Goal: Task Accomplishment & Management: Use online tool/utility

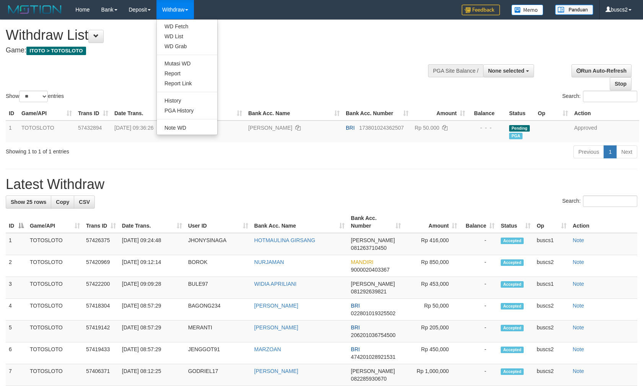
select select
select select "**"
click at [180, 24] on link "WD Fetch" at bounding box center [187, 26] width 60 height 10
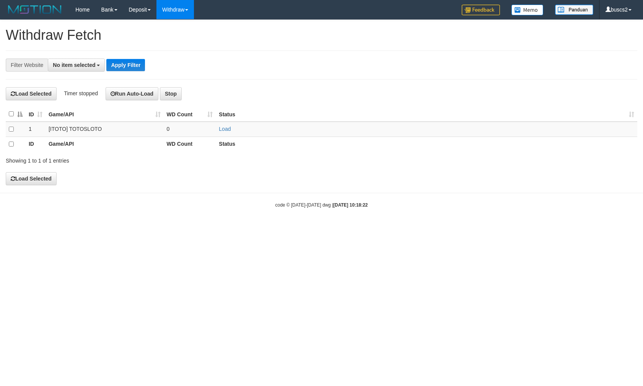
select select
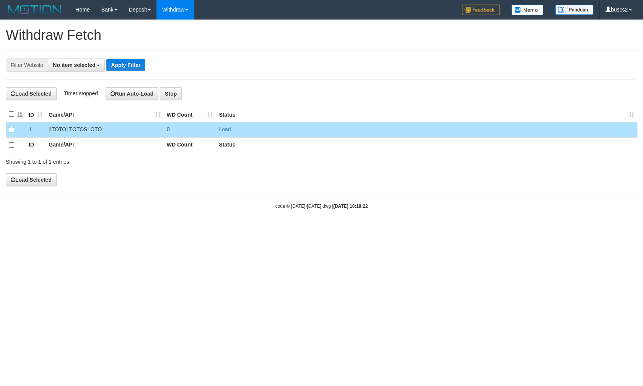
click at [26, 171] on div "**********" at bounding box center [321, 103] width 643 height 166
click at [26, 174] on button "Load Selected" at bounding box center [31, 179] width 51 height 13
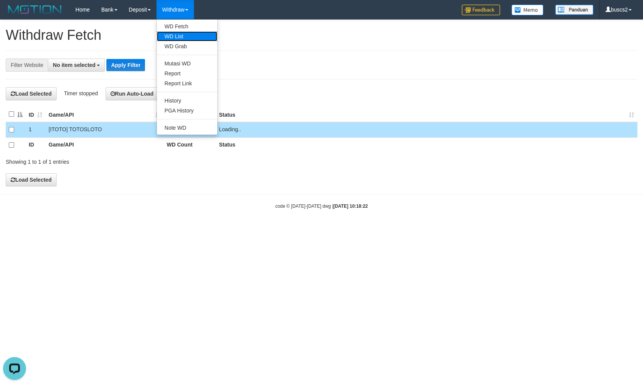
click at [169, 33] on link "WD List" at bounding box center [187, 36] width 60 height 10
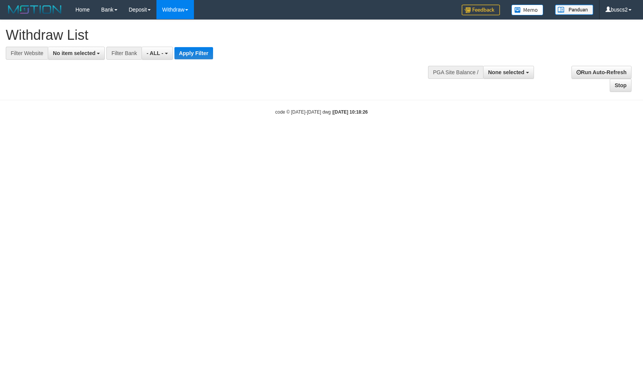
select select
click at [67, 54] on span "No item selected" at bounding box center [74, 53] width 42 height 6
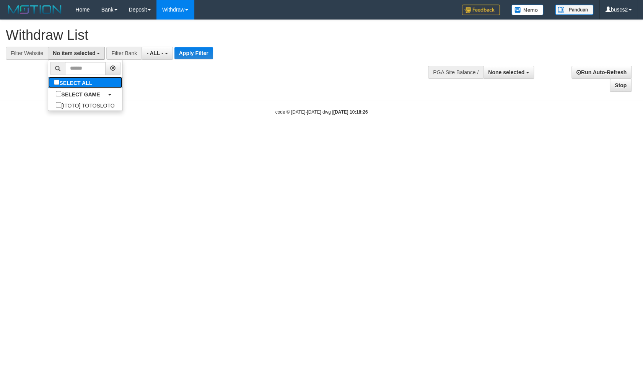
click at [48, 81] on label "SELECT ALL" at bounding box center [74, 82] width 52 height 11
select select "****"
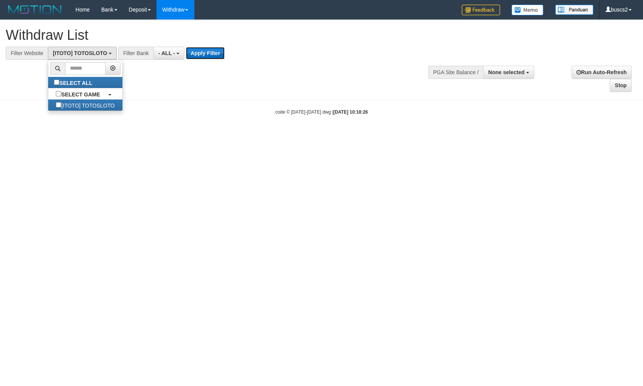
click at [195, 57] on button "Apply Filter" at bounding box center [205, 53] width 39 height 12
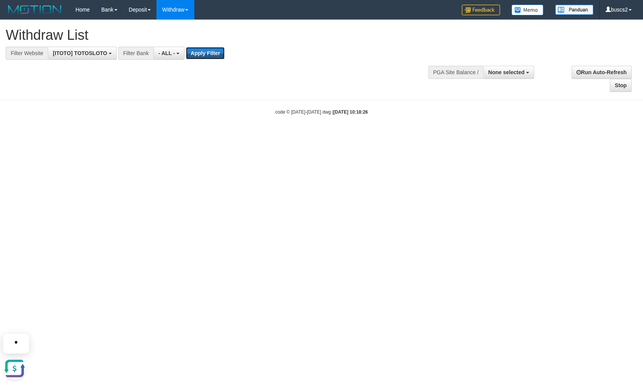
scroll to position [0, 0]
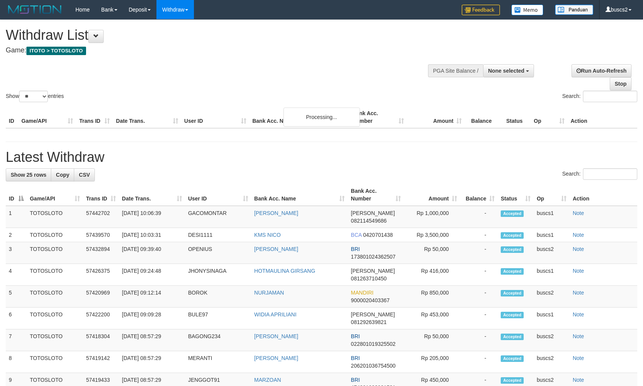
select select
select select "**"
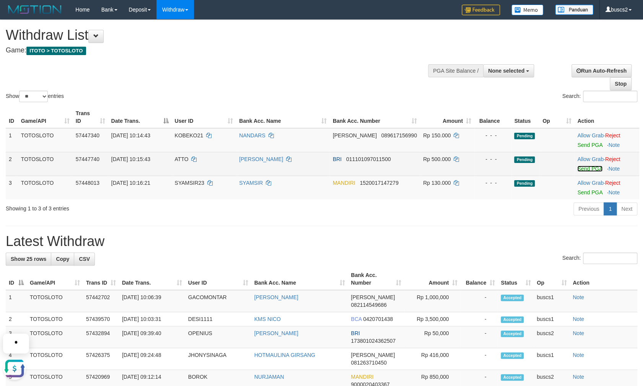
click at [587, 166] on link "Send PGA" at bounding box center [589, 169] width 25 height 6
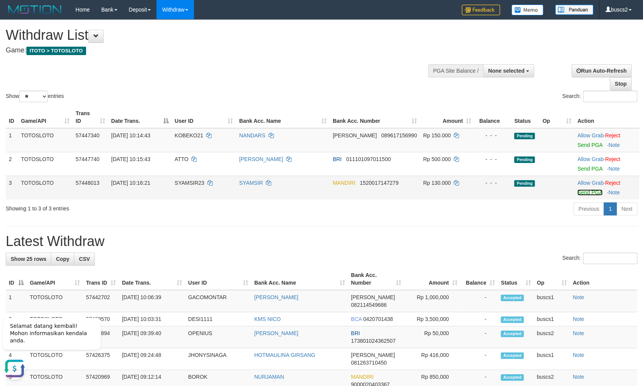
click at [583, 189] on link "Send PGA" at bounding box center [589, 192] width 25 height 6
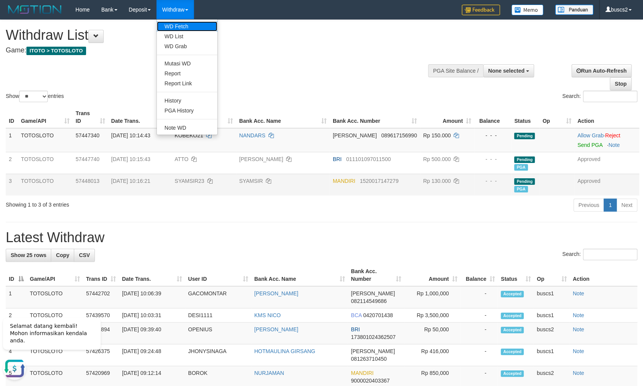
click at [183, 29] on link "WD Fetch" at bounding box center [187, 26] width 60 height 10
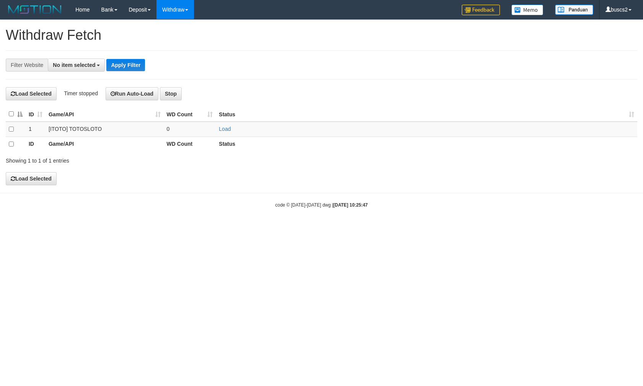
select select
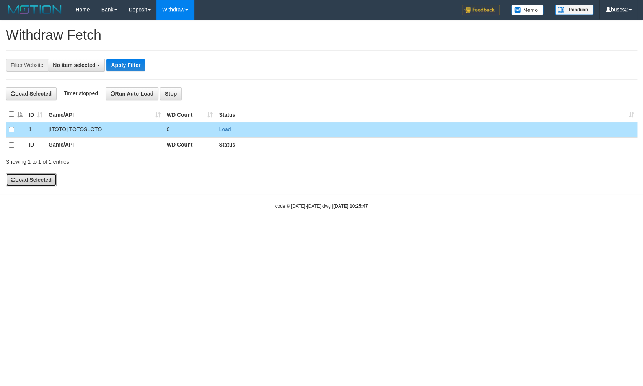
click at [25, 180] on button "Load Selected" at bounding box center [31, 179] width 51 height 13
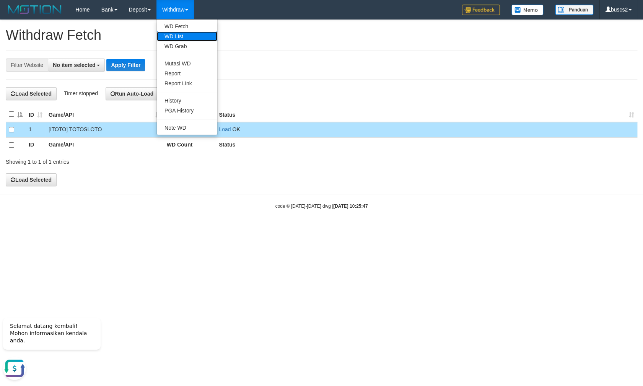
click at [180, 36] on link "WD List" at bounding box center [187, 36] width 60 height 10
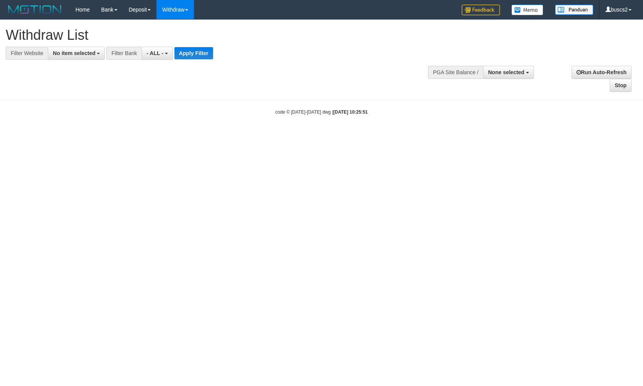
select select
click at [78, 52] on span "No item selected" at bounding box center [74, 53] width 42 height 6
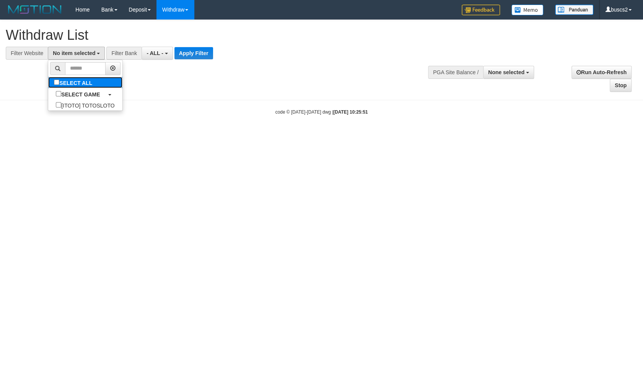
click at [48, 83] on label "SELECT ALL" at bounding box center [74, 82] width 52 height 11
select select "****"
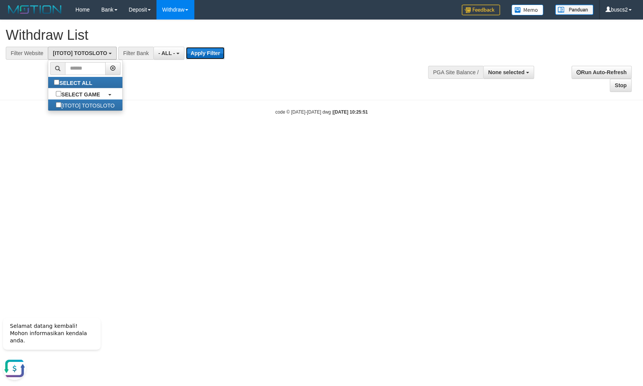
click at [201, 50] on button "Apply Filter" at bounding box center [205, 53] width 39 height 12
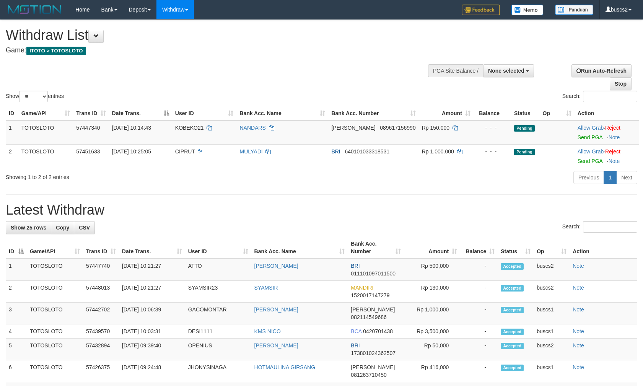
select select
select select "**"
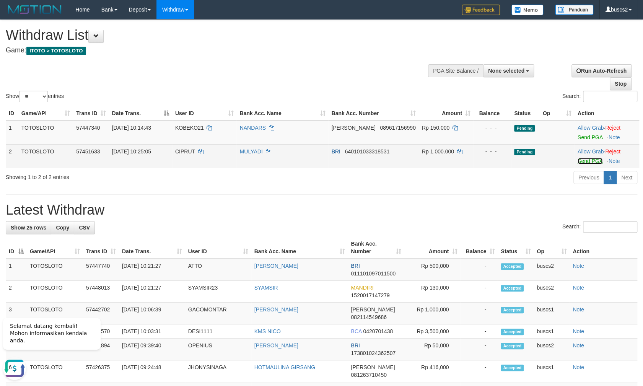
click at [586, 159] on link "Send PGA" at bounding box center [589, 161] width 25 height 6
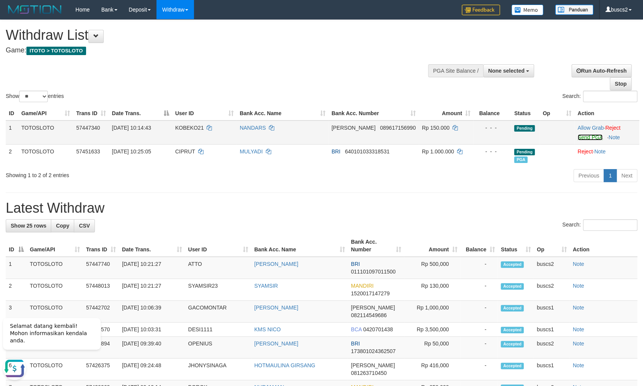
click at [593, 138] on link "Send PGA" at bounding box center [589, 137] width 25 height 6
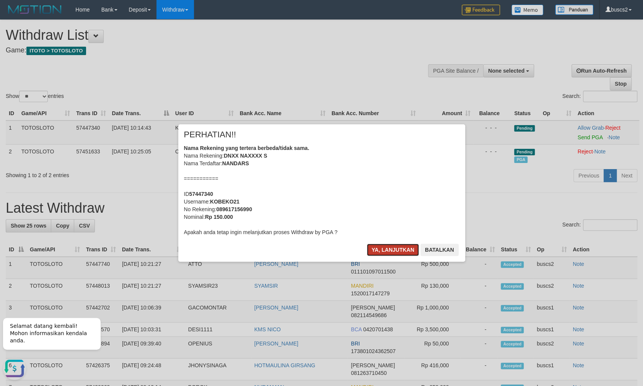
click at [392, 253] on button "Ya, lanjutkan" at bounding box center [393, 250] width 52 height 12
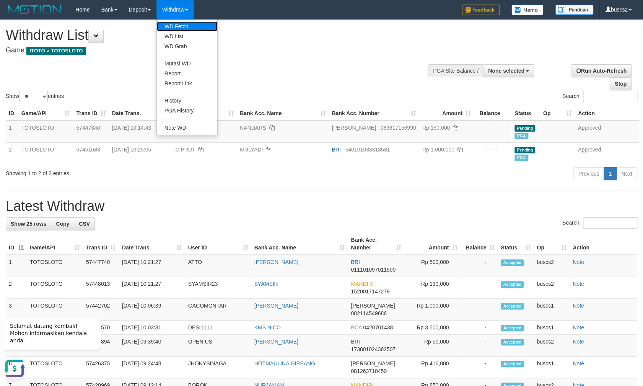
click at [179, 28] on link "WD Fetch" at bounding box center [187, 26] width 60 height 10
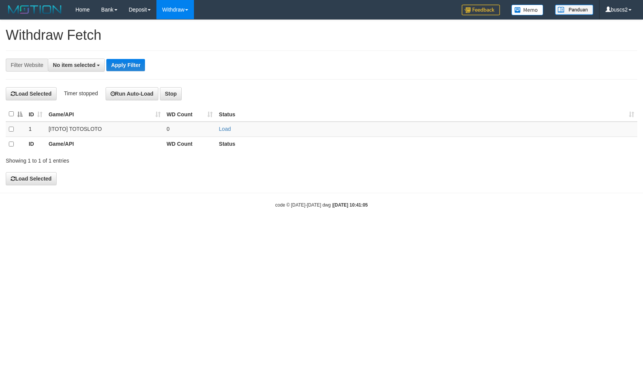
select select
click at [11, 125] on td at bounding box center [16, 130] width 20 height 16
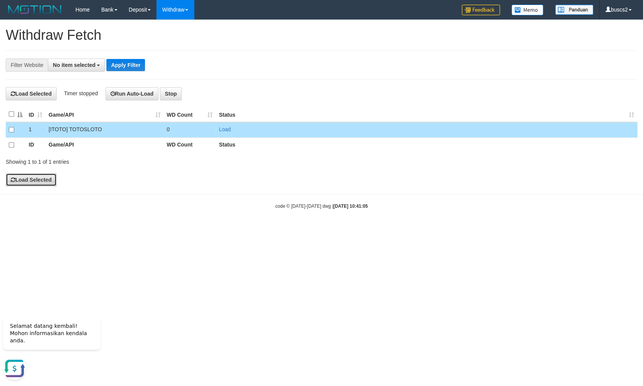
click at [37, 175] on button "Load Selected" at bounding box center [31, 179] width 51 height 13
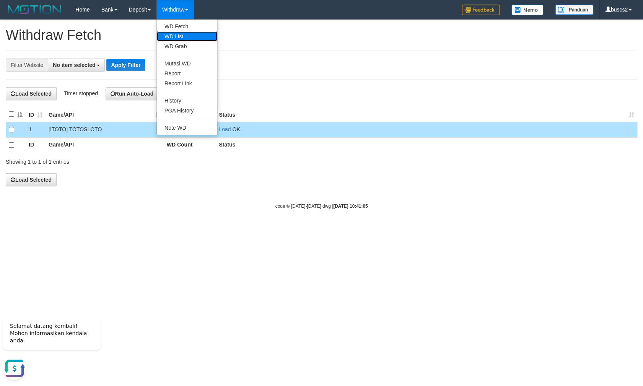
click at [181, 36] on link "WD List" at bounding box center [187, 36] width 60 height 10
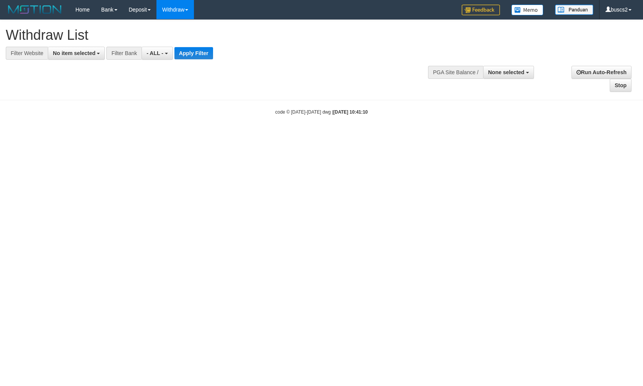
select select
click at [72, 47] on button "No item selected" at bounding box center [76, 53] width 57 height 13
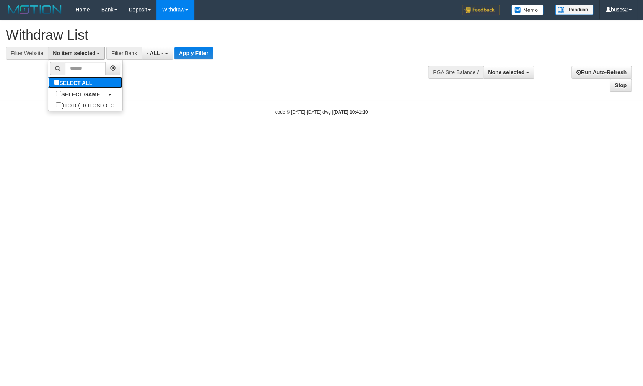
click at [52, 81] on label "SELECT ALL" at bounding box center [74, 82] width 52 height 11
select select "****"
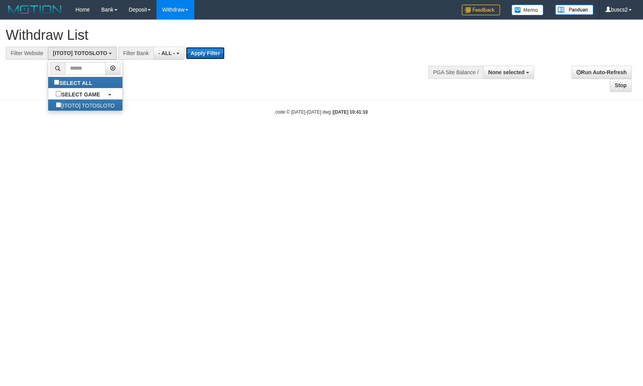
click at [209, 49] on button "Apply Filter" at bounding box center [205, 53] width 39 height 12
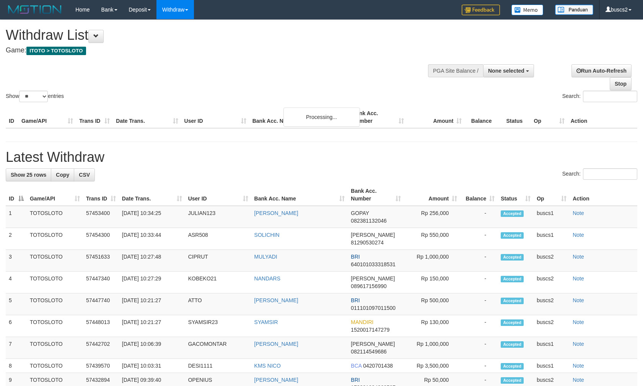
select select
select select "**"
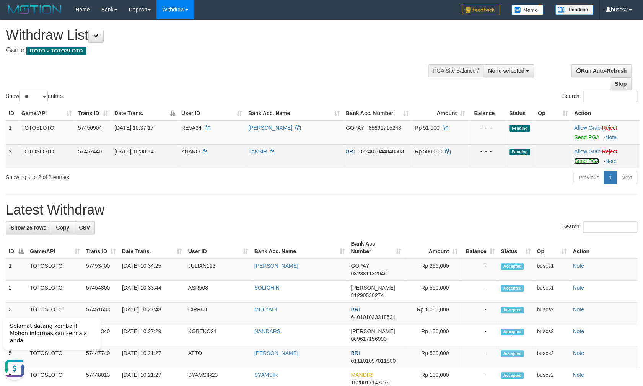
click at [580, 160] on link "Send PGA" at bounding box center [586, 161] width 25 height 6
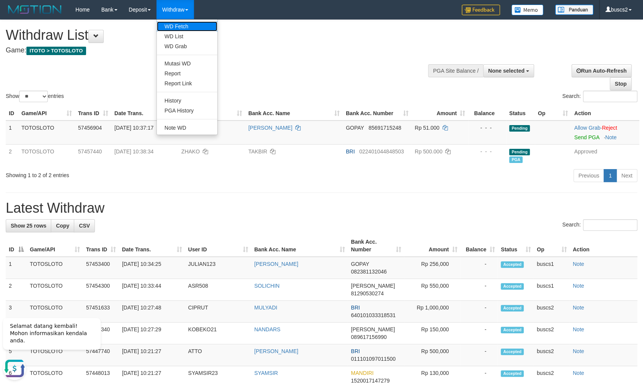
click at [183, 29] on link "WD Fetch" at bounding box center [187, 26] width 60 height 10
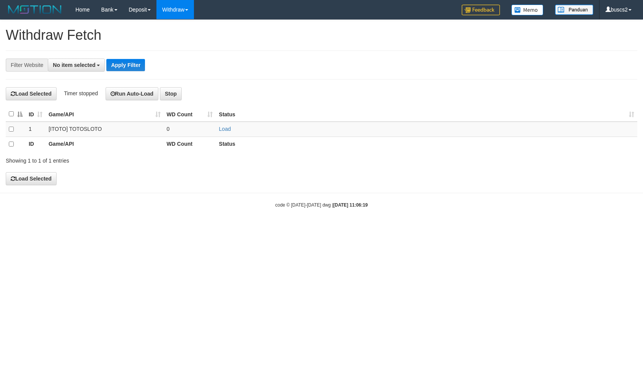
select select
click at [11, 133] on td at bounding box center [16, 130] width 20 height 16
click at [15, 129] on td at bounding box center [16, 130] width 20 height 16
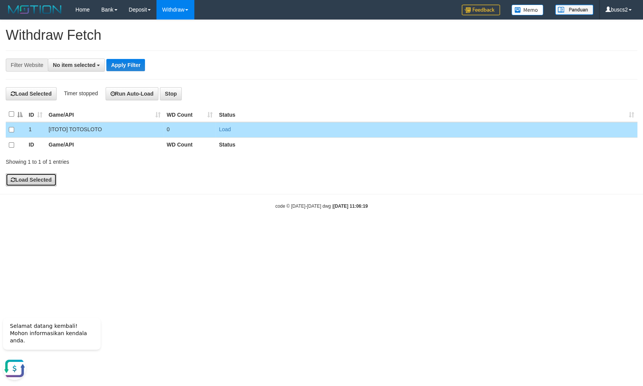
click at [28, 184] on button "Load Selected" at bounding box center [31, 179] width 51 height 13
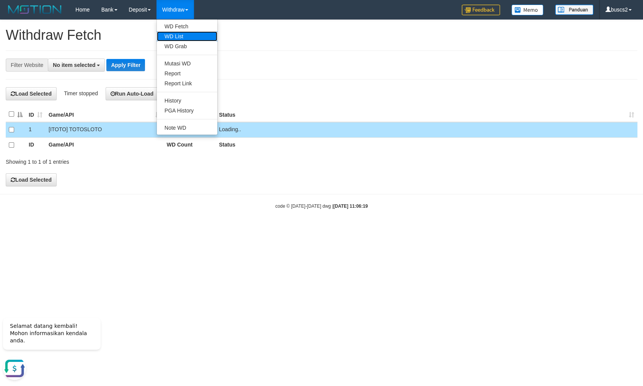
click at [172, 37] on link "WD List" at bounding box center [187, 36] width 60 height 10
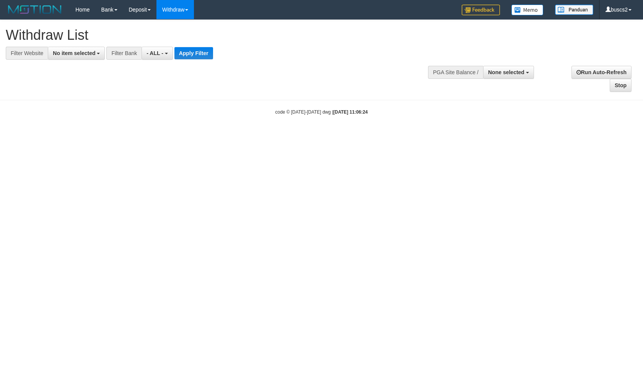
select select
click at [75, 54] on span "No item selected" at bounding box center [74, 53] width 42 height 6
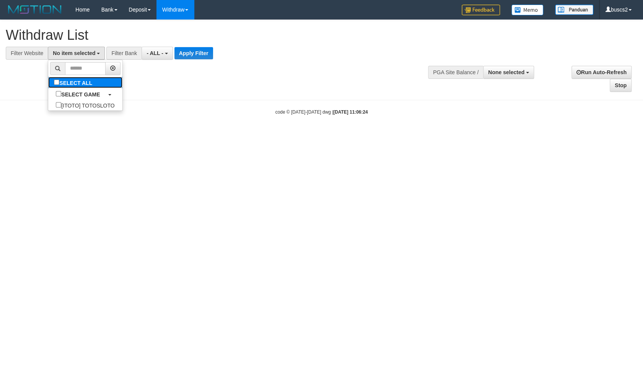
click at [50, 77] on label "SELECT ALL" at bounding box center [74, 82] width 52 height 11
select select "****"
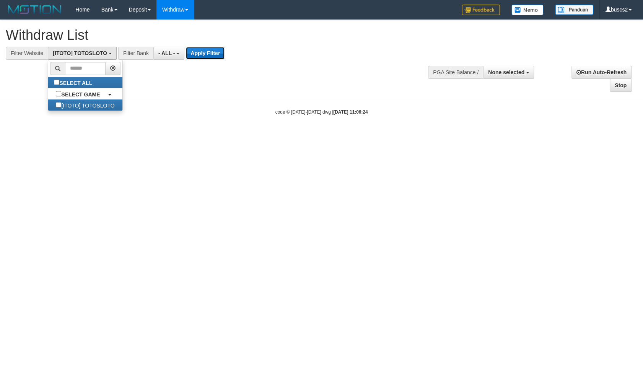
click at [211, 51] on button "Apply Filter" at bounding box center [205, 53] width 39 height 12
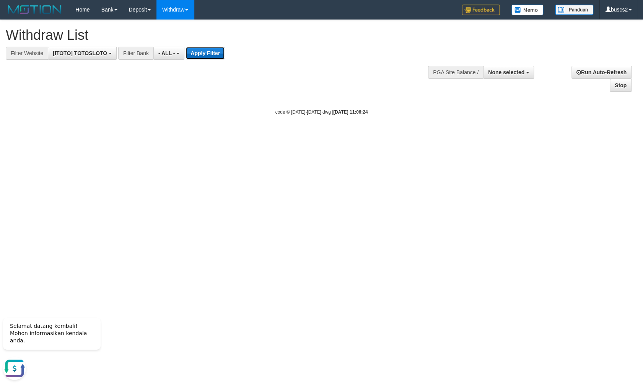
scroll to position [0, 0]
click at [186, 47] on button "Apply Filter" at bounding box center [205, 53] width 39 height 12
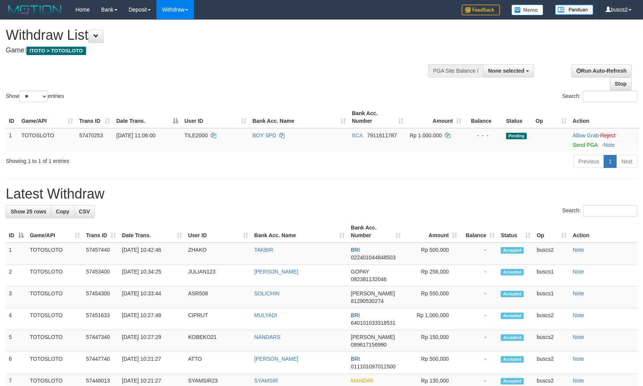
select select
select select "**"
click at [586, 142] on link "Send PGA" at bounding box center [584, 145] width 25 height 6
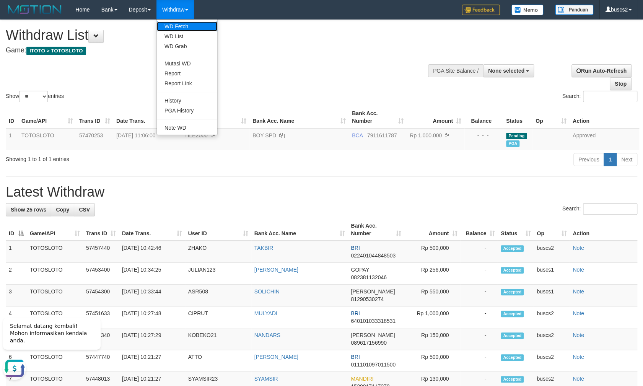
click at [179, 26] on link "WD Fetch" at bounding box center [187, 26] width 60 height 10
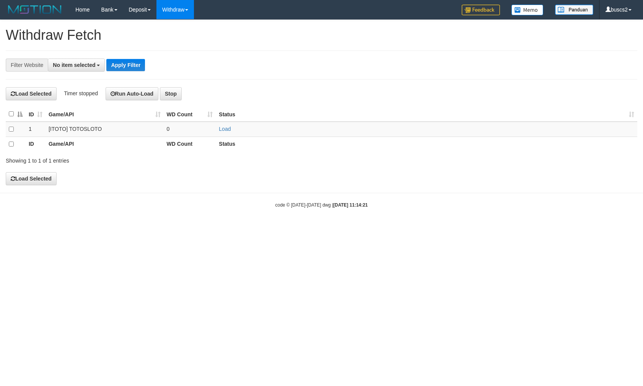
select select
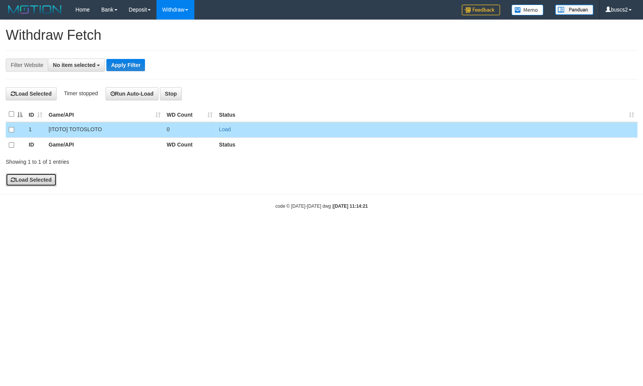
click at [22, 176] on button "Load Selected" at bounding box center [31, 179] width 51 height 13
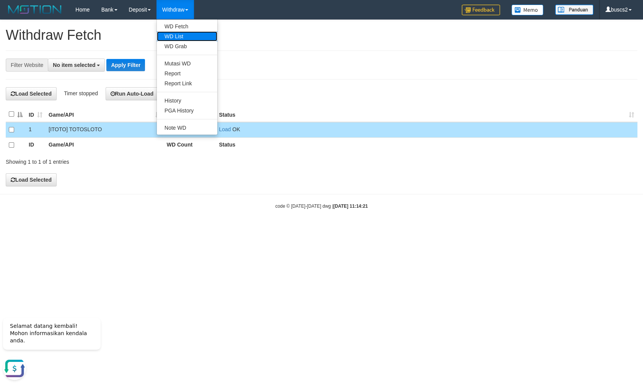
click at [180, 34] on link "WD List" at bounding box center [187, 36] width 60 height 10
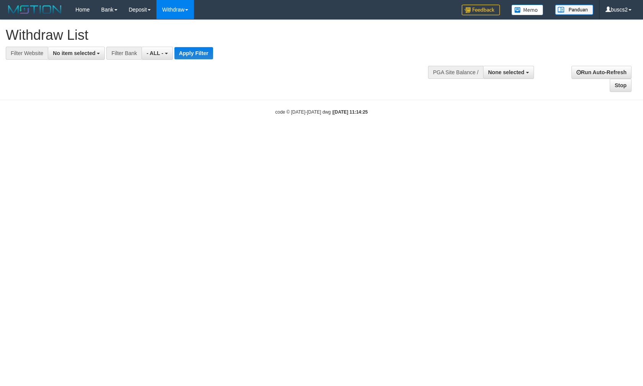
select select
click at [67, 55] on span "No item selected" at bounding box center [74, 53] width 42 height 6
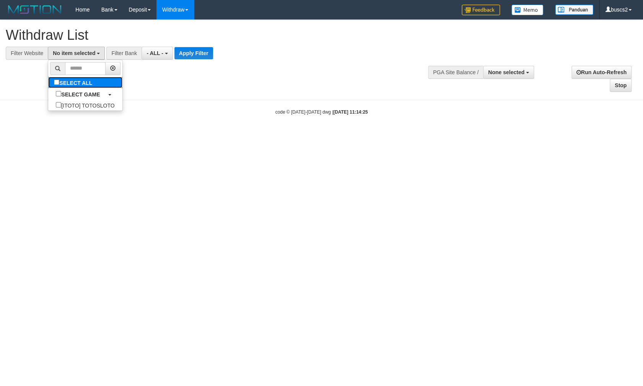
click at [52, 81] on label "SELECT ALL" at bounding box center [74, 82] width 52 height 11
select select "****"
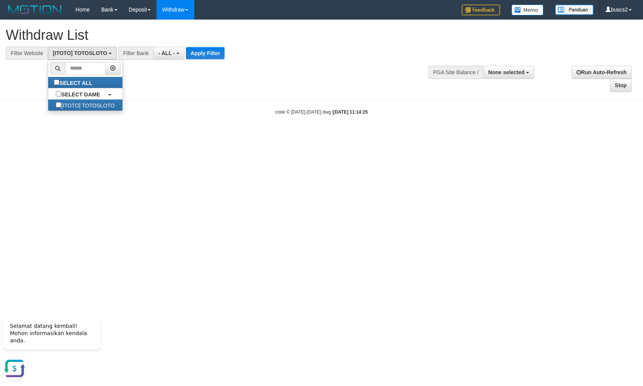
click at [204, 45] on div "**********" at bounding box center [216, 40] width 421 height 40
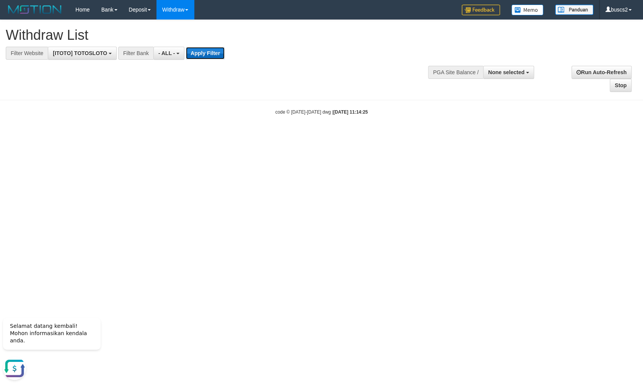
click at [201, 52] on button "Apply Filter" at bounding box center [205, 53] width 39 height 12
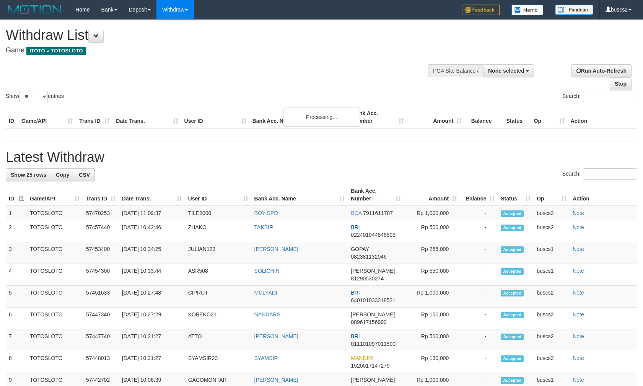
select select
select select "**"
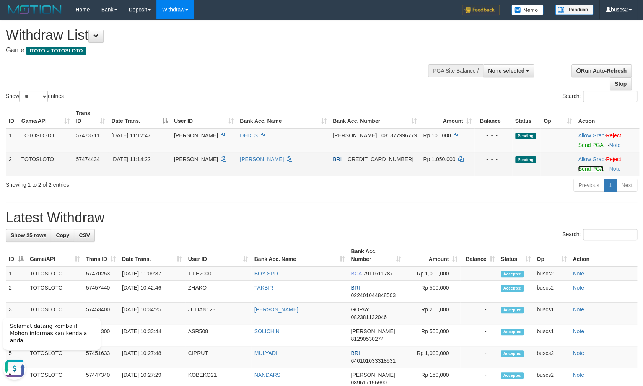
click at [589, 166] on link "Send PGA" at bounding box center [590, 169] width 25 height 6
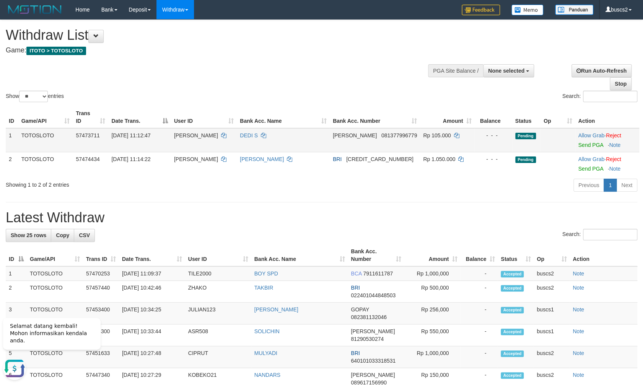
click at [589, 134] on td "Allow Grab · Reject Send PGA · Note" at bounding box center [607, 140] width 64 height 24
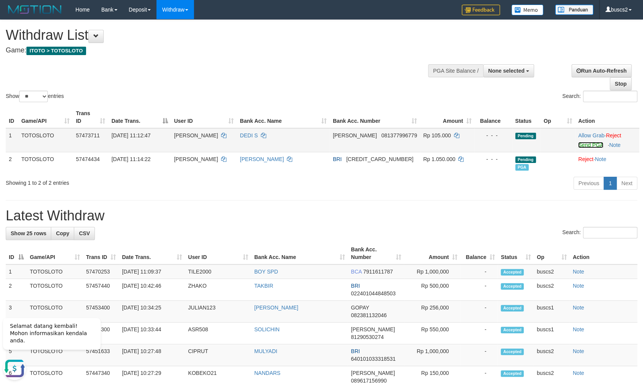
click at [585, 142] on link "Send PGA" at bounding box center [590, 145] width 25 height 6
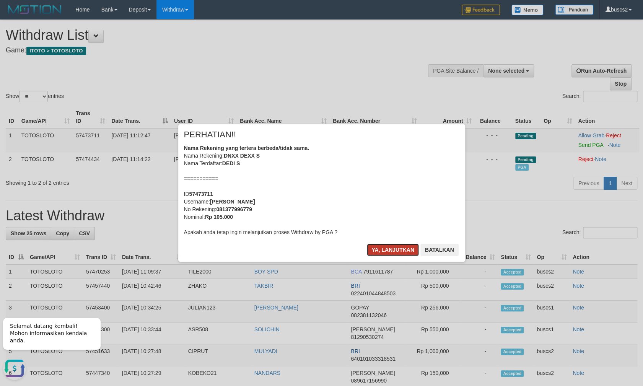
click at [392, 253] on button "Ya, lanjutkan" at bounding box center [393, 250] width 52 height 12
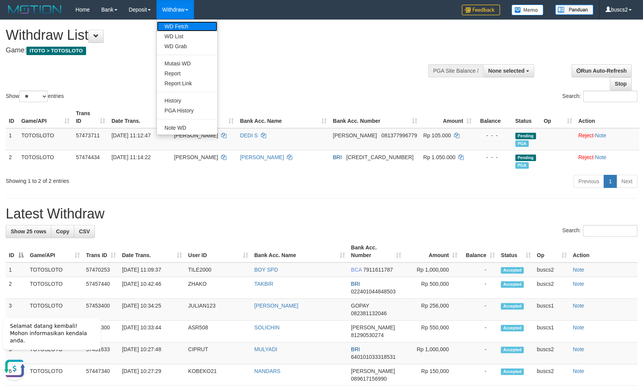
click at [180, 23] on link "WD Fetch" at bounding box center [187, 26] width 60 height 10
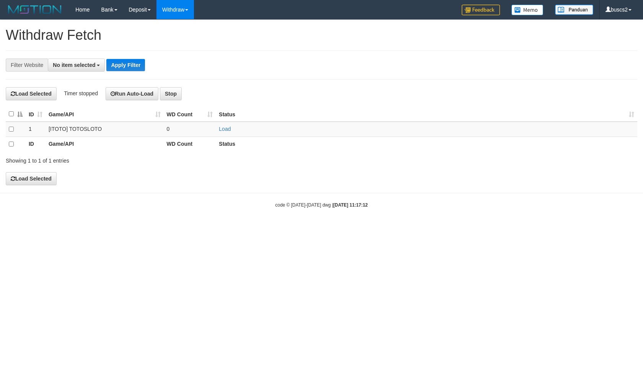
select select
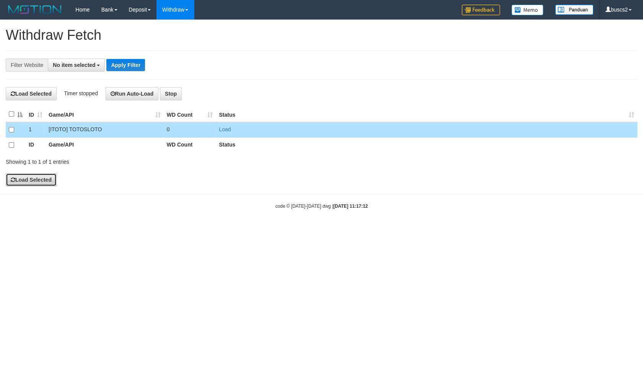
click at [31, 180] on button "Load Selected" at bounding box center [31, 179] width 51 height 13
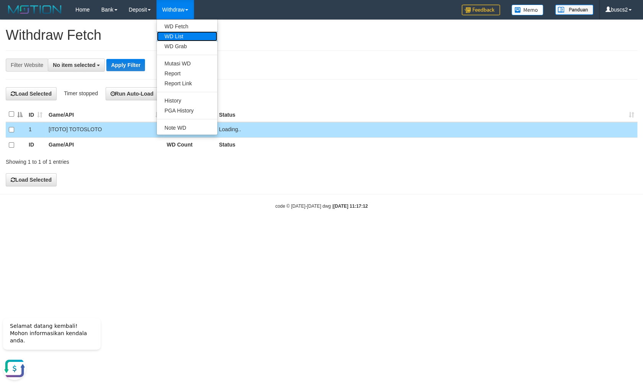
click at [184, 33] on link "WD List" at bounding box center [187, 36] width 60 height 10
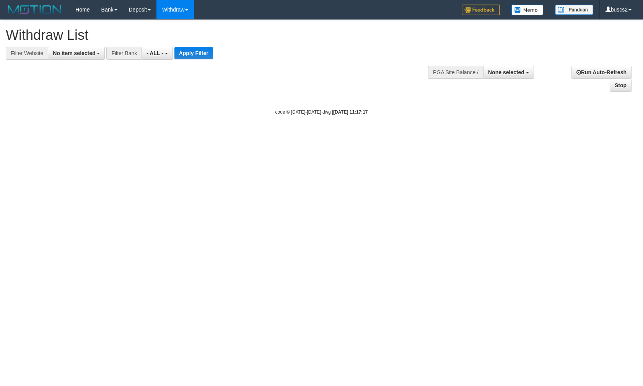
select select
drag, startPoint x: 86, startPoint y: 51, endPoint x: 71, endPoint y: 84, distance: 36.8
click at [86, 51] on span "No item selected" at bounding box center [74, 53] width 42 height 6
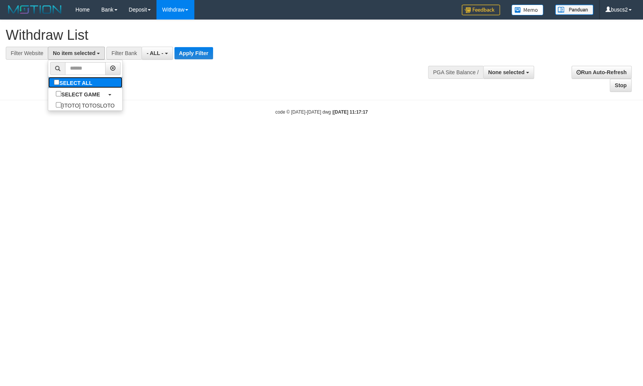
click at [48, 83] on label "SELECT ALL" at bounding box center [74, 82] width 52 height 11
select select "****"
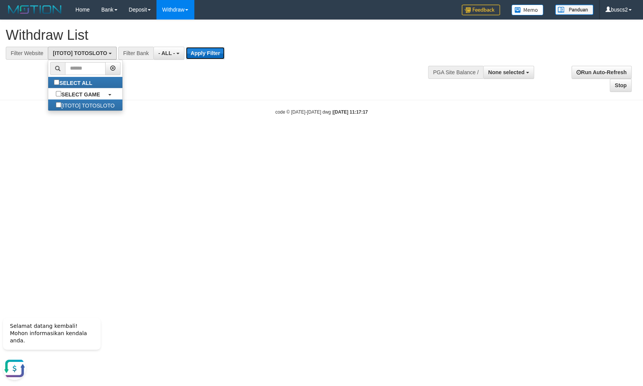
click at [208, 54] on button "Apply Filter" at bounding box center [205, 53] width 39 height 12
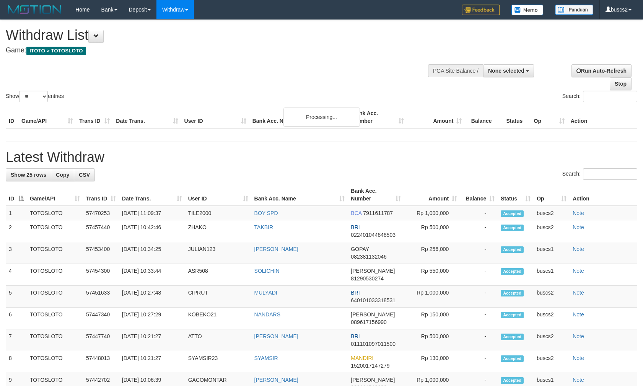
select select
select select "**"
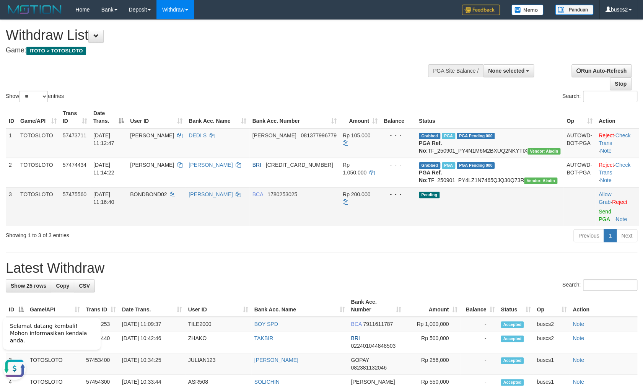
click at [595, 216] on td "Allow Grab · Reject Send PGA · Note" at bounding box center [616, 206] width 43 height 39
click at [598, 217] on link "Send PGA" at bounding box center [604, 215] width 13 height 14
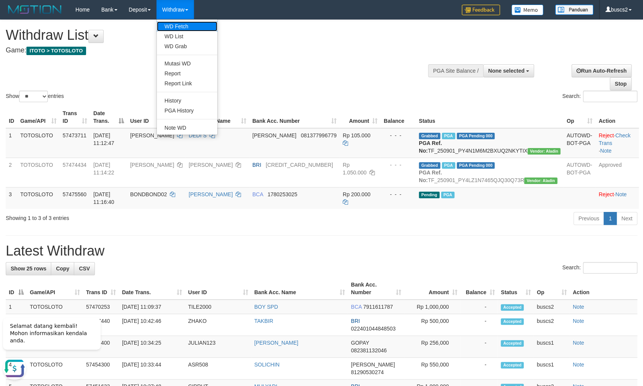
click at [179, 27] on link "WD Fetch" at bounding box center [187, 26] width 60 height 10
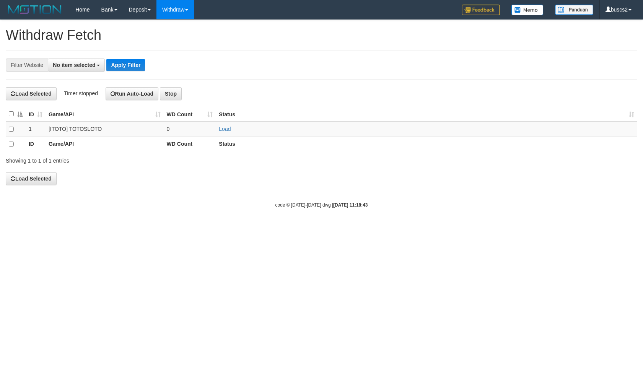
select select
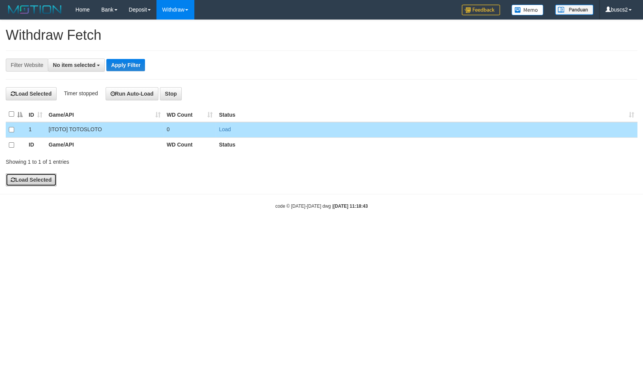
click at [32, 179] on button "Load Selected" at bounding box center [31, 179] width 51 height 13
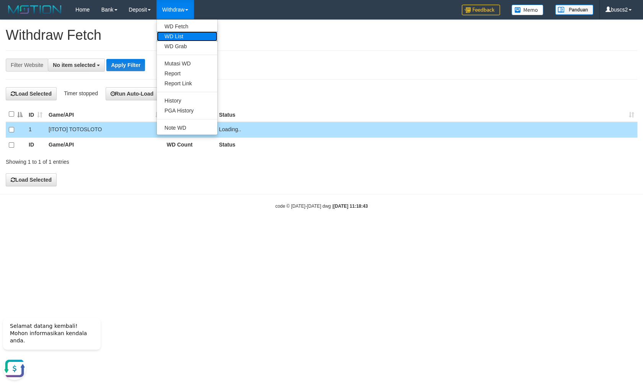
click at [180, 33] on link "WD List" at bounding box center [187, 36] width 60 height 10
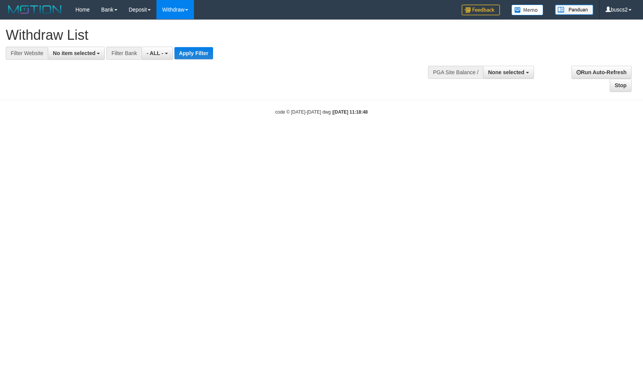
select select
click at [88, 54] on span "No item selected" at bounding box center [74, 53] width 42 height 6
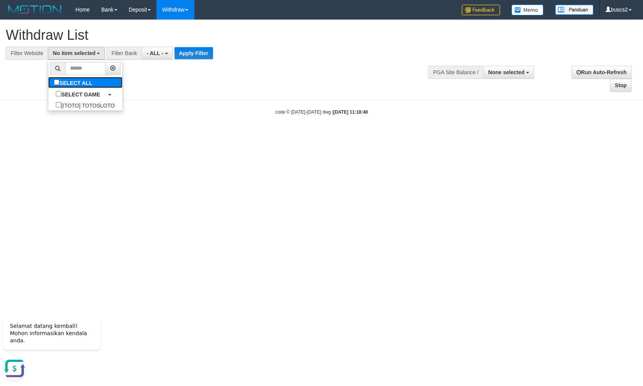
click at [55, 80] on label "SELECT ALL" at bounding box center [74, 82] width 52 height 11
select select "****"
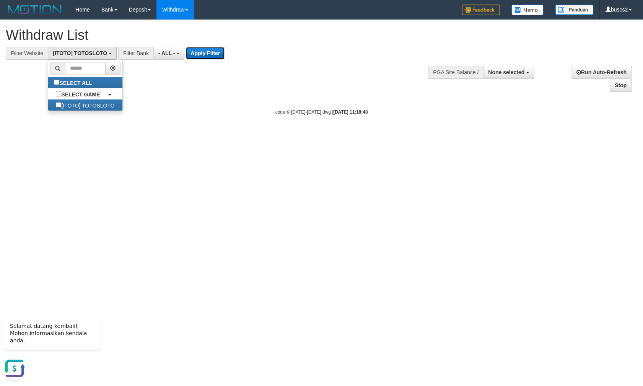
click at [214, 54] on button "Apply Filter" at bounding box center [205, 53] width 39 height 12
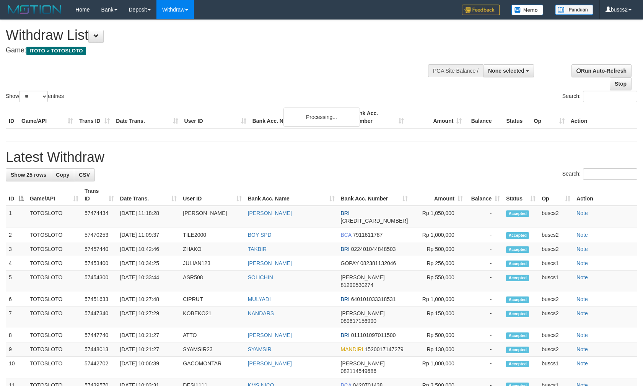
select select
select select "**"
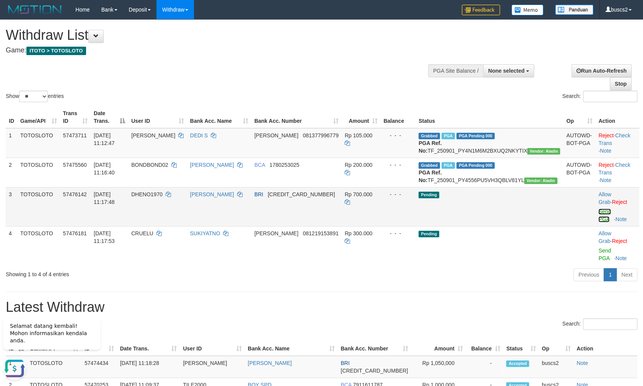
click at [598, 219] on link "Send PGA" at bounding box center [604, 215] width 13 height 14
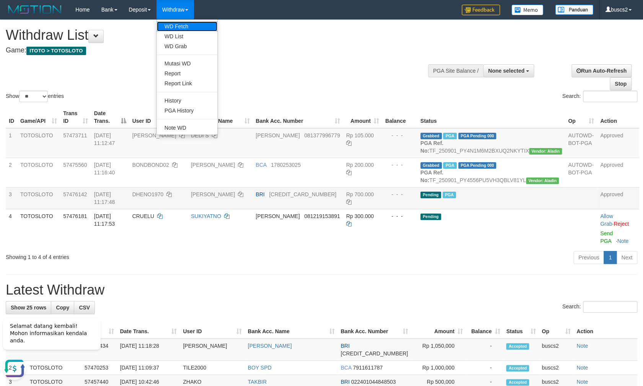
click at [179, 22] on link "WD Fetch" at bounding box center [187, 26] width 60 height 10
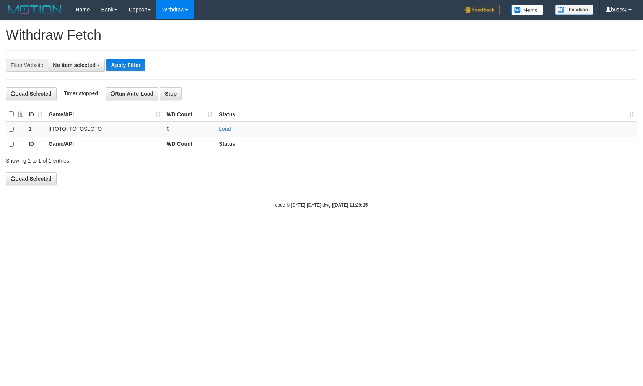
select select
click at [8, 130] on td at bounding box center [16, 130] width 20 height 16
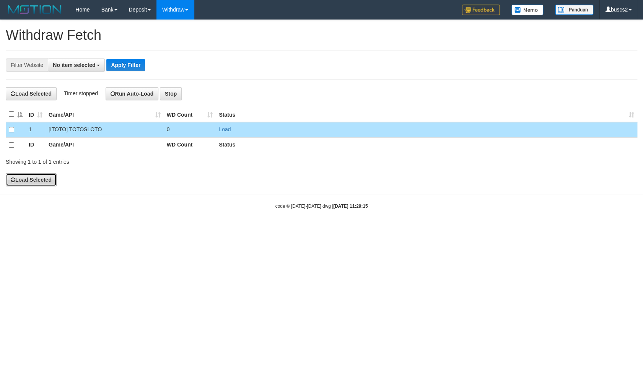
click at [33, 179] on button "Load Selected" at bounding box center [31, 179] width 51 height 13
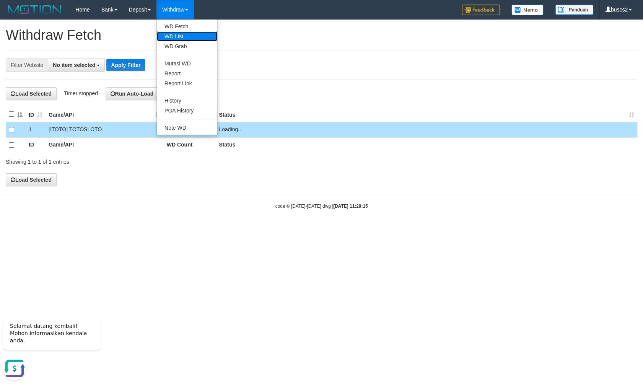
click at [177, 39] on link "WD List" at bounding box center [187, 36] width 60 height 10
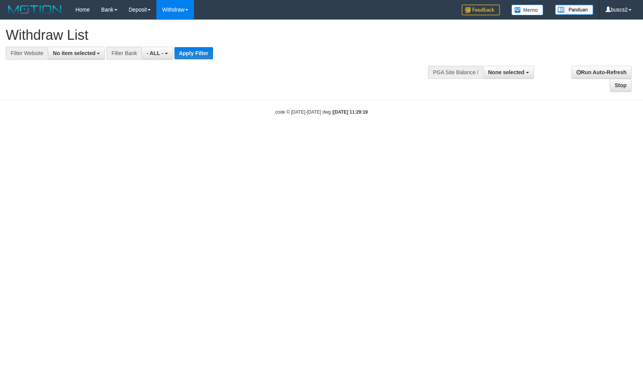
select select
click at [70, 47] on button "No item selected" at bounding box center [76, 53] width 57 height 13
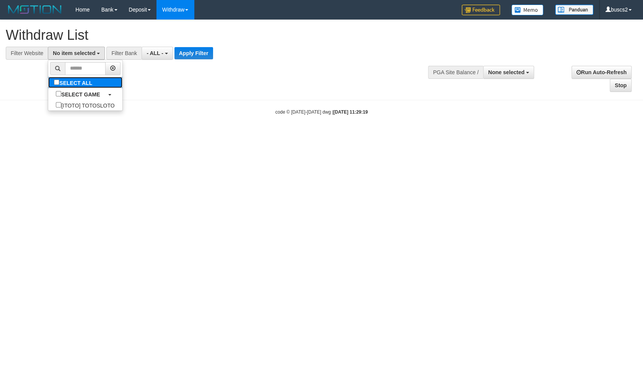
click at [49, 81] on label "SELECT ALL" at bounding box center [74, 82] width 52 height 11
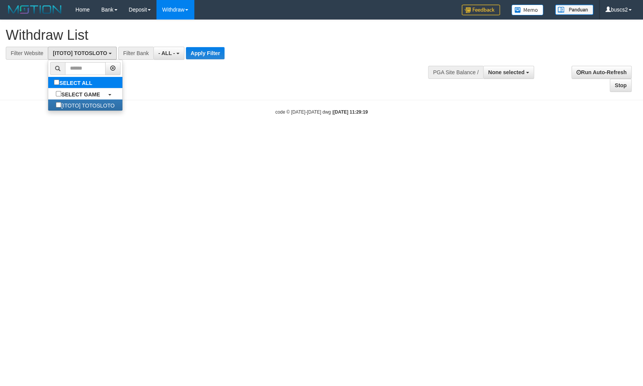
select select "****"
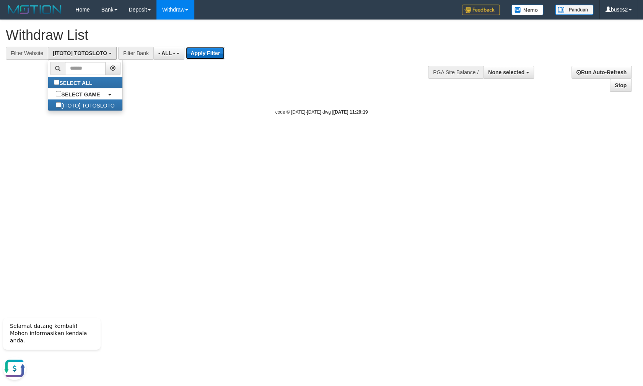
click at [206, 52] on button "Apply Filter" at bounding box center [205, 53] width 39 height 12
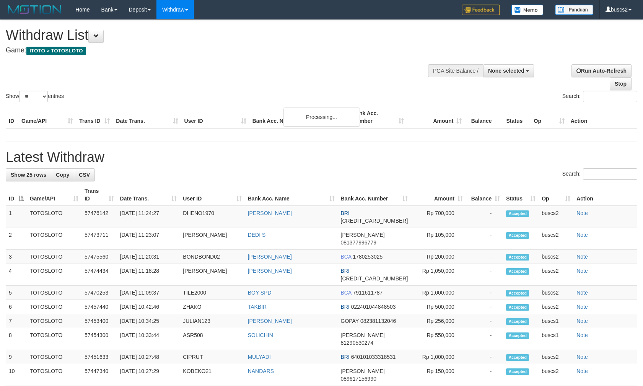
select select
select select "**"
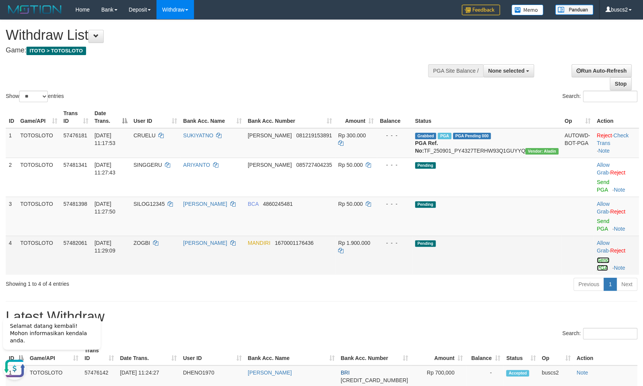
click at [596, 257] on link "Send PGA" at bounding box center [602, 264] width 13 height 14
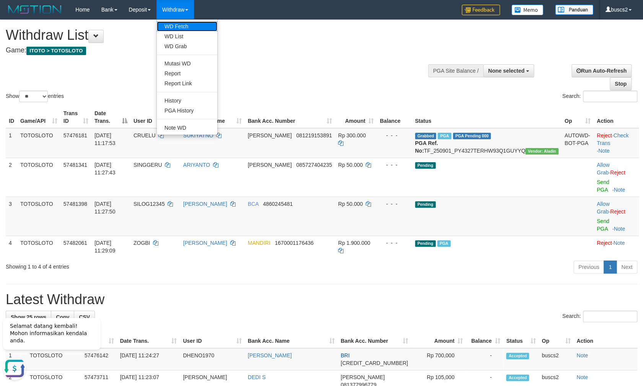
click at [178, 25] on link "WD Fetch" at bounding box center [187, 26] width 60 height 10
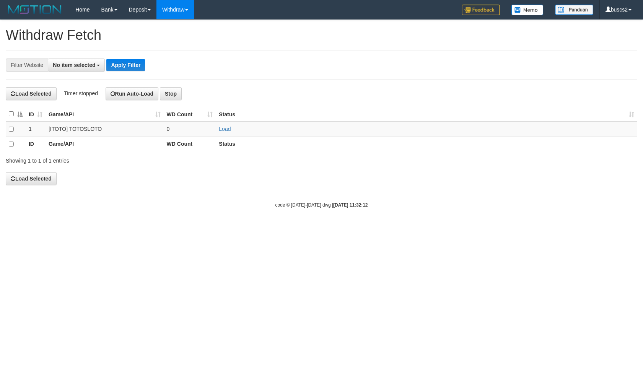
select select
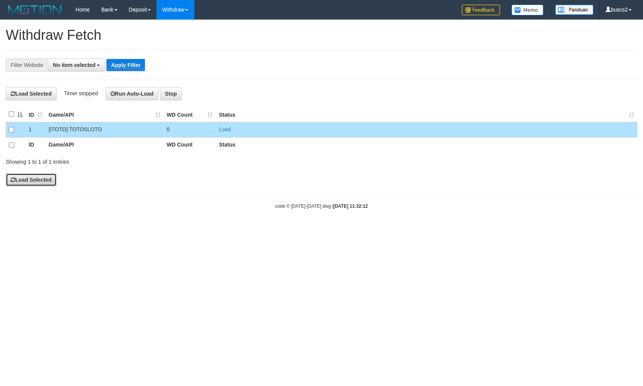
click at [26, 178] on button "Load Selected" at bounding box center [31, 179] width 51 height 13
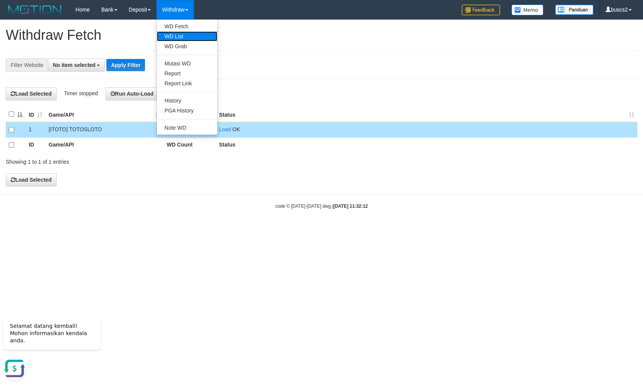
click at [180, 36] on link "WD List" at bounding box center [187, 36] width 60 height 10
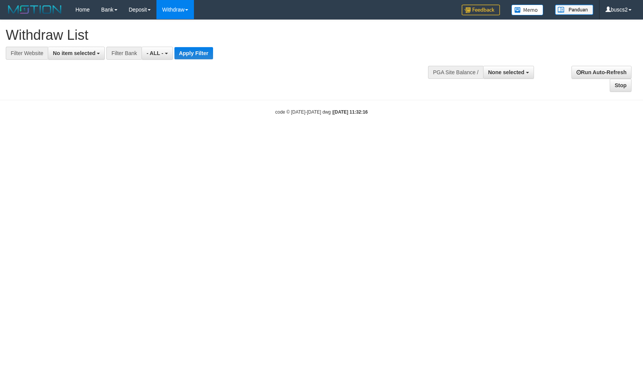
select select
click at [78, 51] on span "No item selected" at bounding box center [74, 53] width 42 height 6
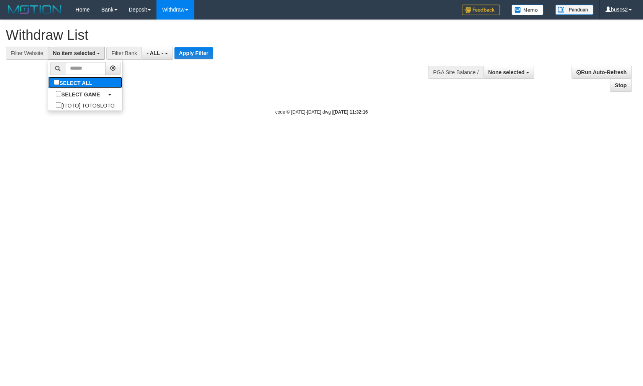
drag, startPoint x: 50, startPoint y: 86, endPoint x: 39, endPoint y: 80, distance: 12.7
click at [49, 86] on label "SELECT ALL" at bounding box center [74, 82] width 52 height 11
click at [48, 80] on label "SELECT ALL" at bounding box center [74, 82] width 52 height 11
select select "****"
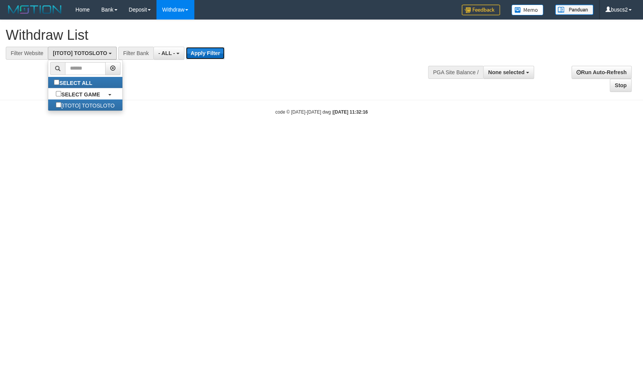
click at [195, 55] on button "Apply Filter" at bounding box center [205, 53] width 39 height 12
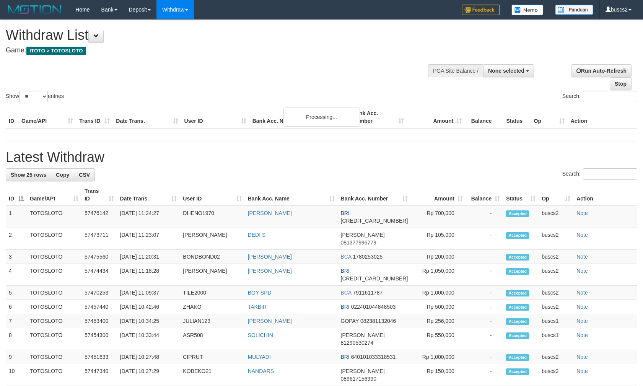
select select
select select "**"
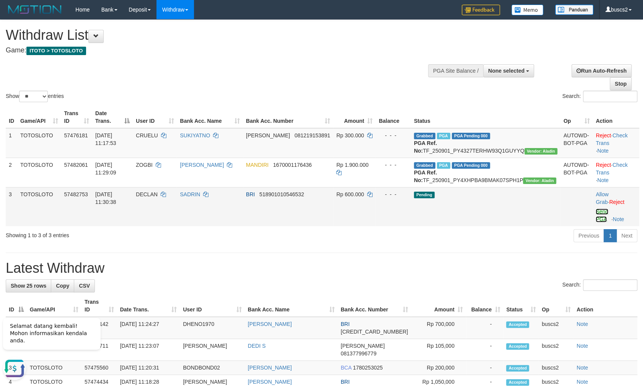
click at [595, 219] on link "Send PGA" at bounding box center [601, 215] width 13 height 14
